Goal: Task Accomplishment & Management: Manage account settings

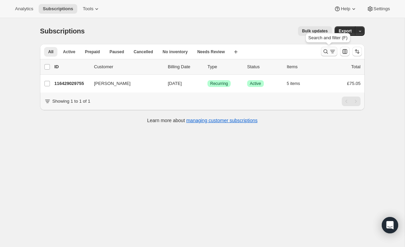
click at [324, 49] on icon "Search and filter results" at bounding box center [325, 51] width 7 height 7
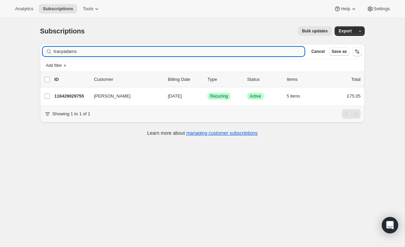
drag, startPoint x: 80, startPoint y: 52, endPoint x: 107, endPoint y: 49, distance: 27.1
click at [50, 51] on div "tracyadams Clear" at bounding box center [174, 52] width 262 height 10
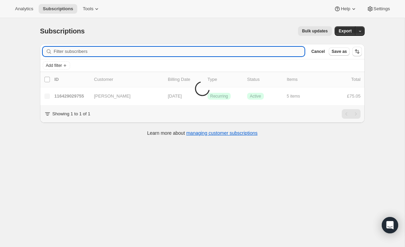
click at [75, 51] on input "Filter subscribers" at bounding box center [179, 52] width 251 height 10
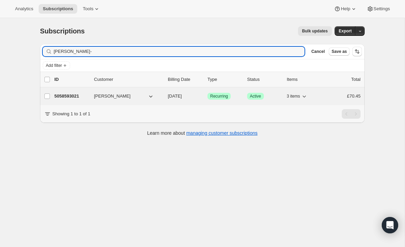
type input "[PERSON_NAME]-"
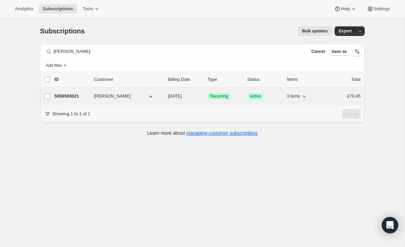
click at [74, 94] on p "5058593021" at bounding box center [71, 96] width 34 height 7
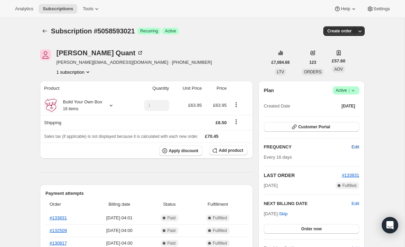
click at [352, 145] on span "Edit" at bounding box center [355, 147] width 8 height 7
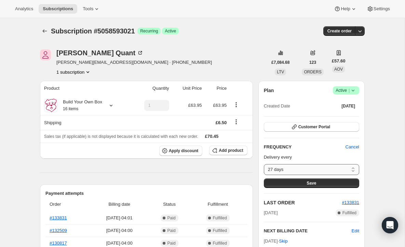
click at [271, 170] on select "27 days 28 days 29 days 30 days 31 days 32 days 33 days 34 days 35 days 36 days…" at bounding box center [311, 169] width 95 height 11
click at [288, 168] on select "27 days 28 days 29 days 30 days 31 days 32 days 33 days 34 days 35 days 36 days…" at bounding box center [311, 169] width 95 height 11
click at [354, 167] on select "27 days 28 days 29 days 30 days 31 days 32 days 33 days 34 days 35 days 36 days…" at bounding box center [311, 169] width 95 height 11
click at [352, 169] on select "27 days 28 days 29 days 30 days 31 days 32 days 33 days 34 days 35 days 36 days…" at bounding box center [311, 169] width 95 height 11
select select "custom"
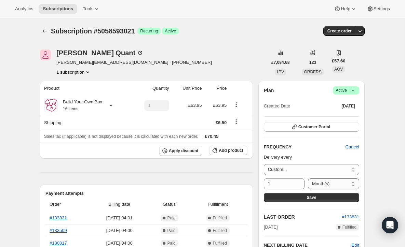
click at [352, 182] on select "Day(s) Week(s) Month(s) Year(s)" at bounding box center [333, 184] width 51 height 11
select select "DAY"
click at [268, 183] on input "1" at bounding box center [279, 184] width 30 height 11
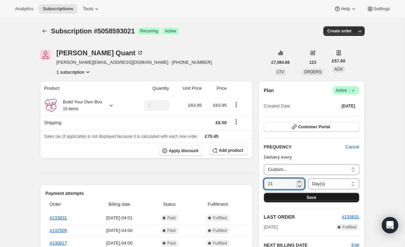
type input "21"
click at [324, 195] on button "Save" at bounding box center [311, 198] width 95 height 10
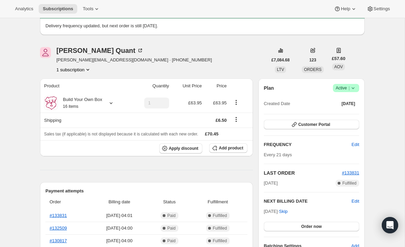
scroll to position [41, 0]
click at [354, 198] on span "Edit" at bounding box center [355, 201] width 8 height 7
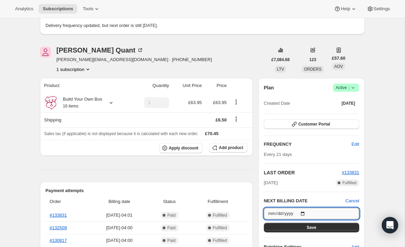
click at [305, 212] on input "[DATE]" at bounding box center [311, 214] width 95 height 12
type input "[DATE]"
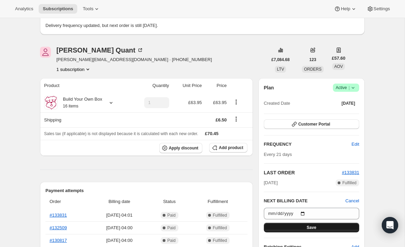
click at [319, 225] on button "Save" at bounding box center [311, 228] width 95 height 10
